Goal: Information Seeking & Learning: Learn about a topic

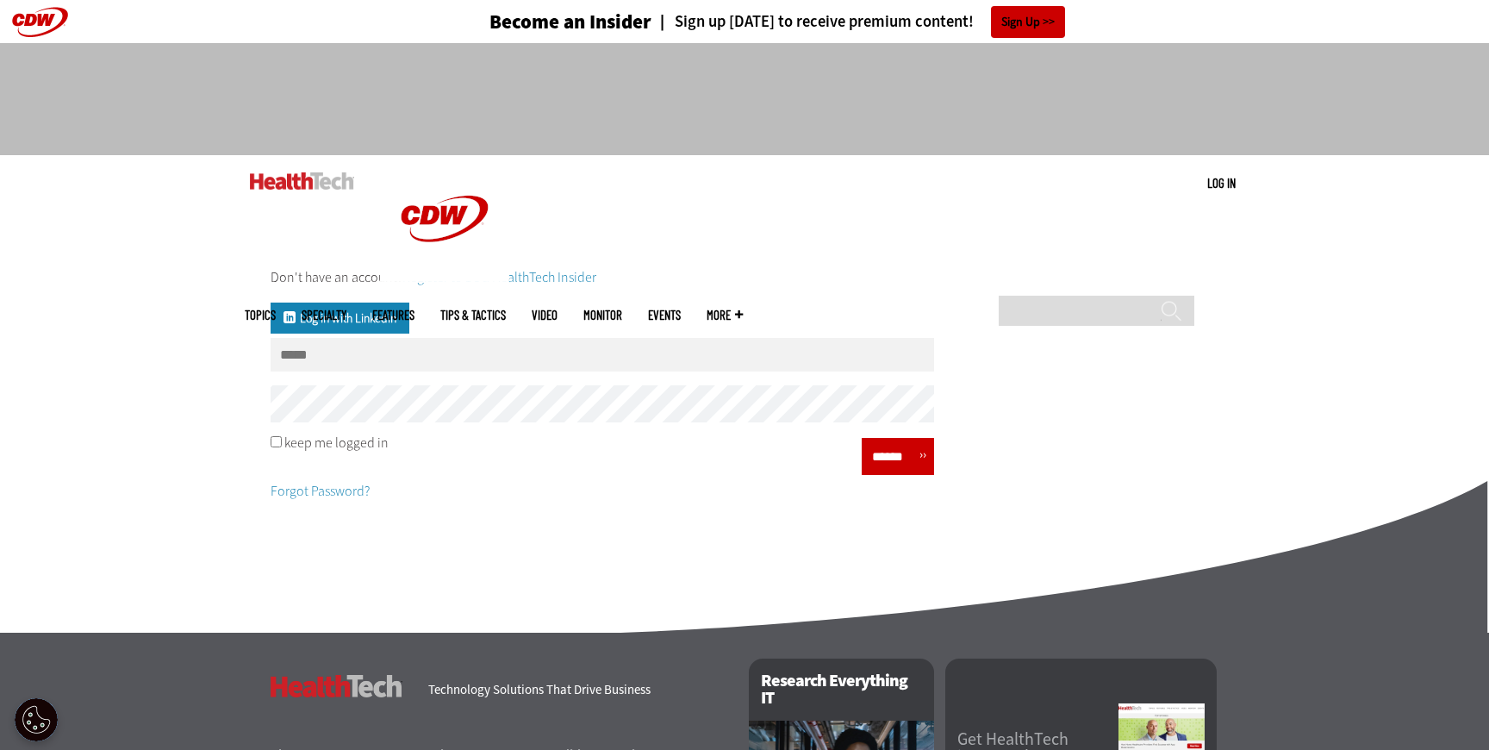
type input "**********"
click at [899, 452] on input "******" at bounding box center [893, 456] width 52 height 25
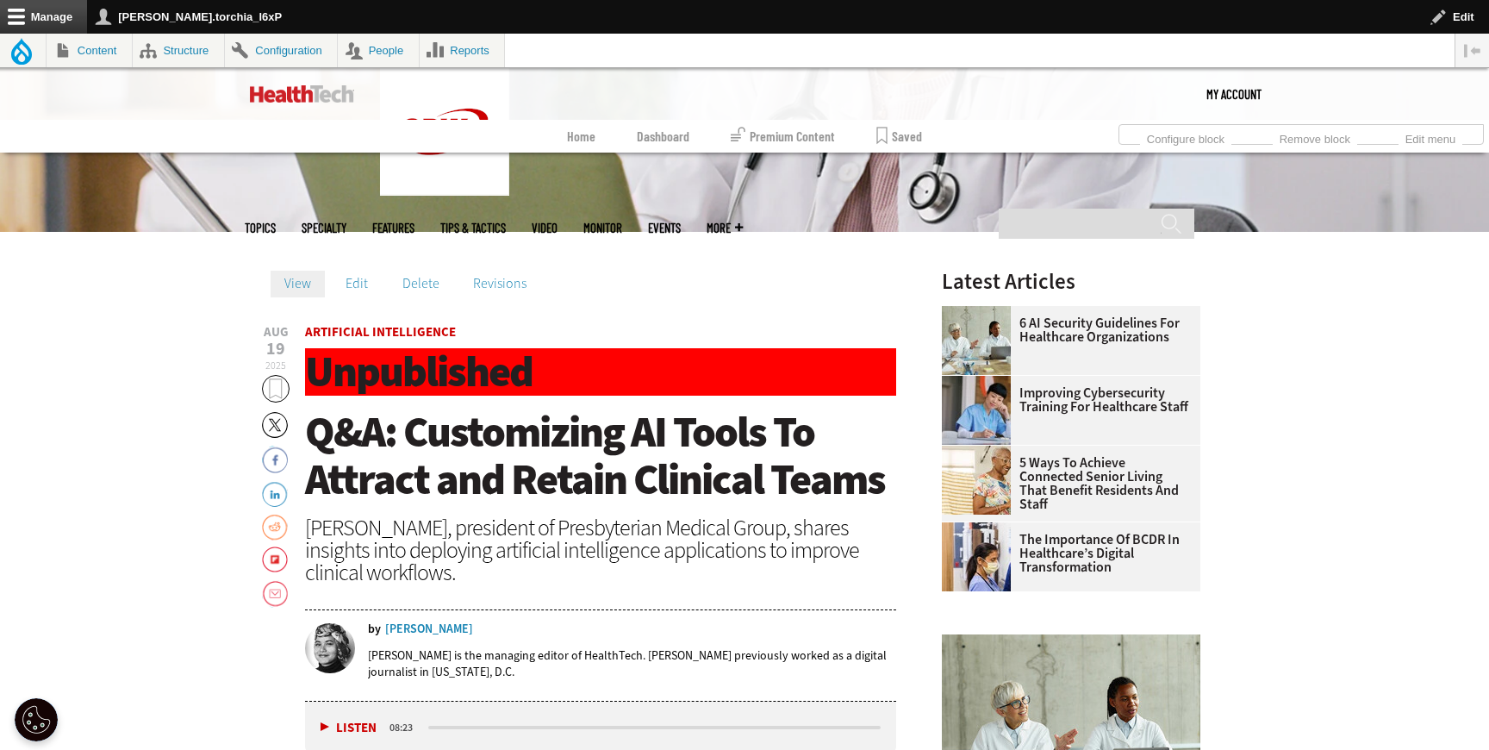
scroll to position [528, 0]
